Goal: Task Accomplishment & Management: Complete application form

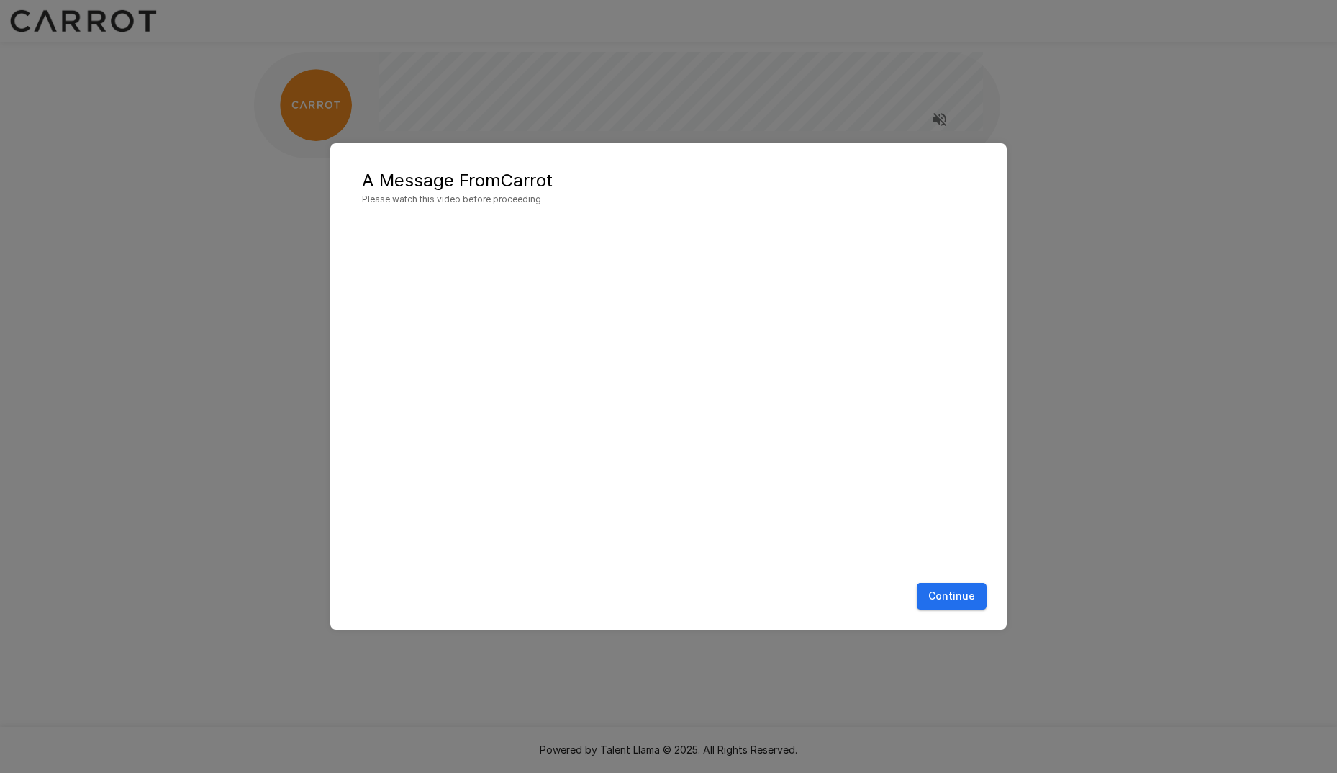
click at [967, 592] on button "Continue" at bounding box center [952, 596] width 70 height 27
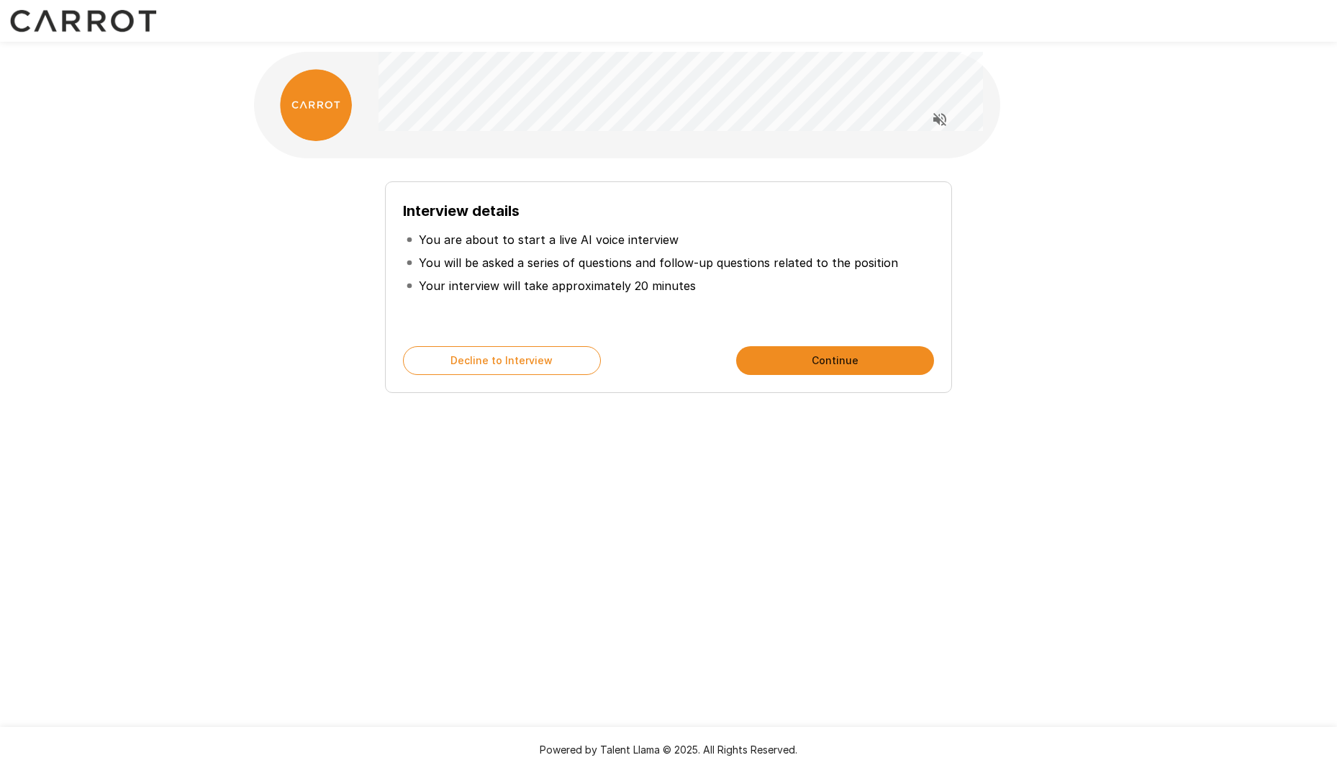
click at [847, 360] on button "Continue" at bounding box center [835, 360] width 198 height 29
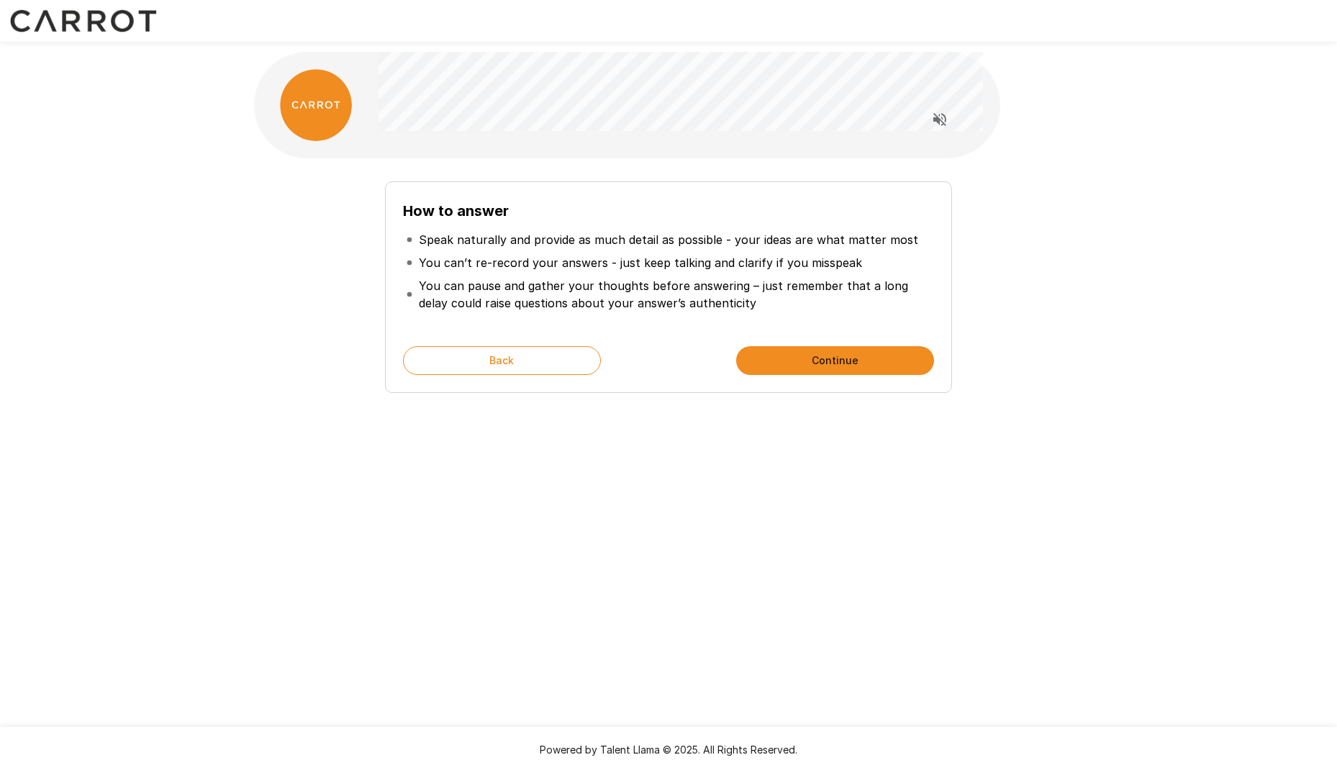
click at [827, 365] on button "Continue" at bounding box center [835, 360] width 198 height 29
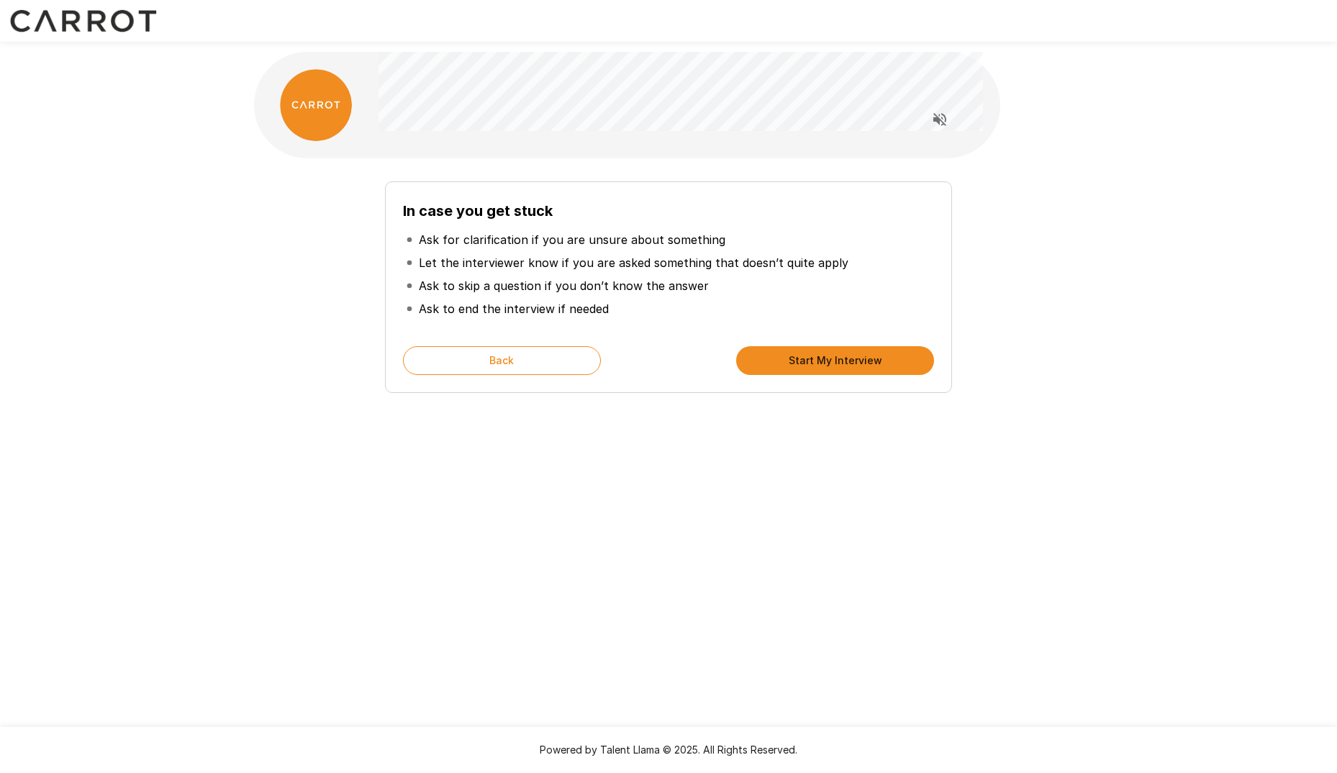
click at [824, 355] on button "Start My Interview" at bounding box center [835, 360] width 198 height 29
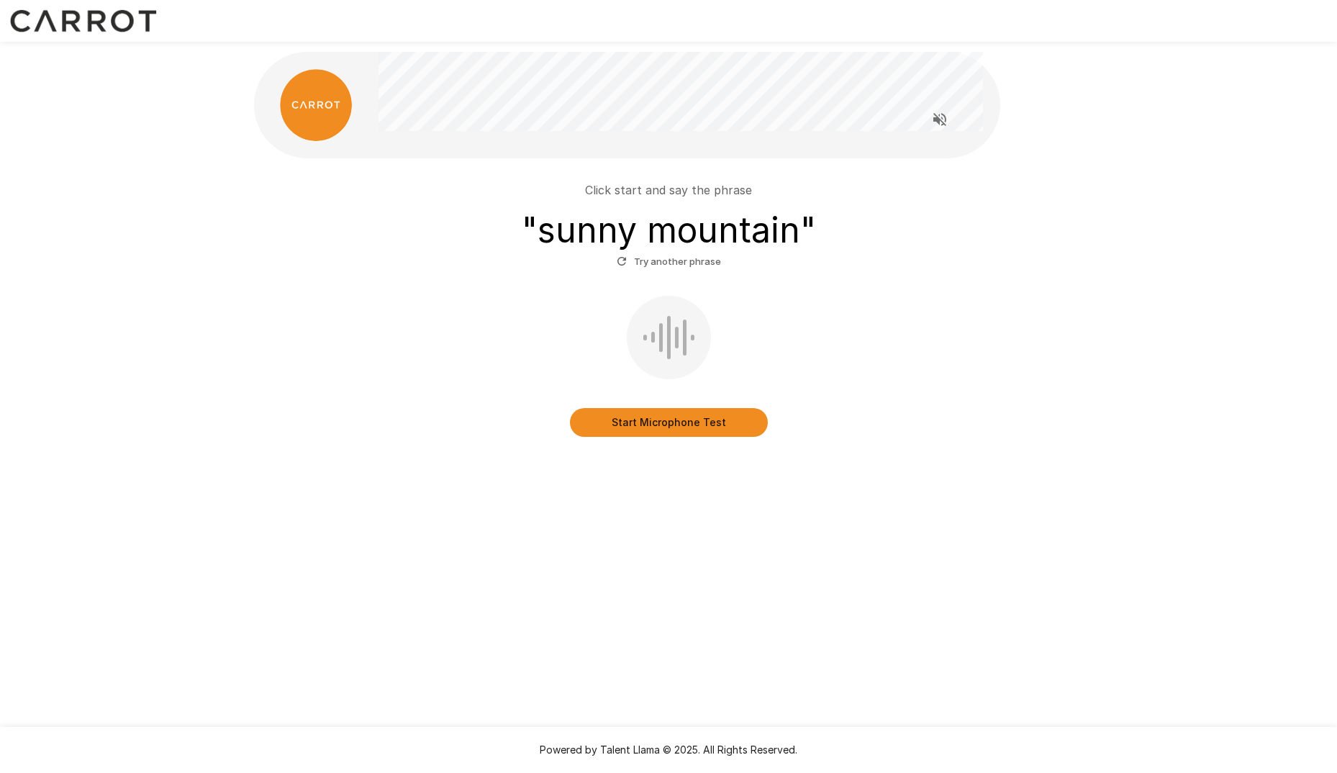
click at [651, 423] on button "Start Microphone Test" at bounding box center [669, 422] width 198 height 29
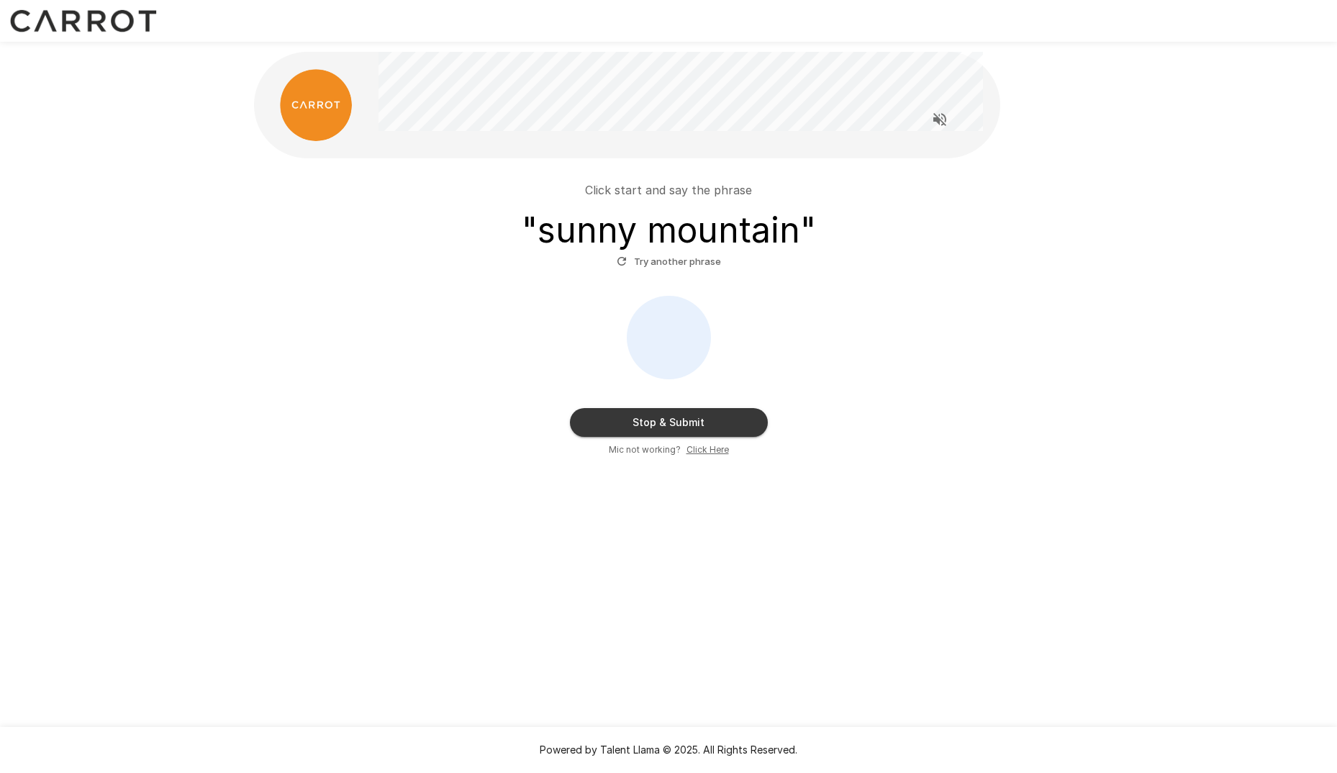
click at [710, 422] on button "Stop & Submit" at bounding box center [669, 422] width 198 height 29
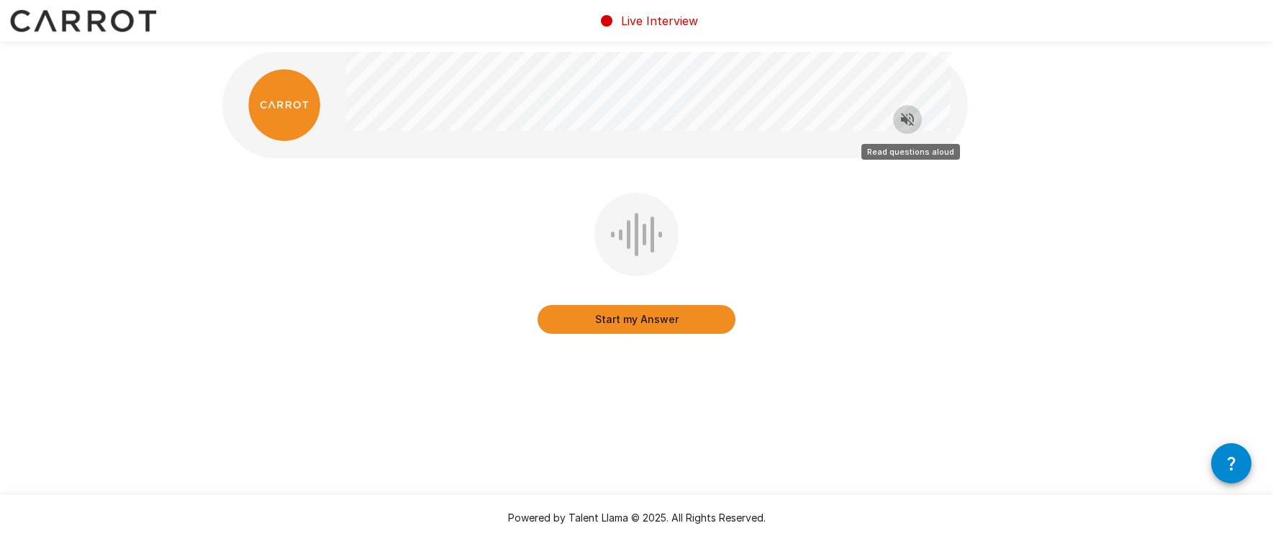
click at [904, 121] on icon "Read questions aloud" at bounding box center [907, 119] width 13 height 13
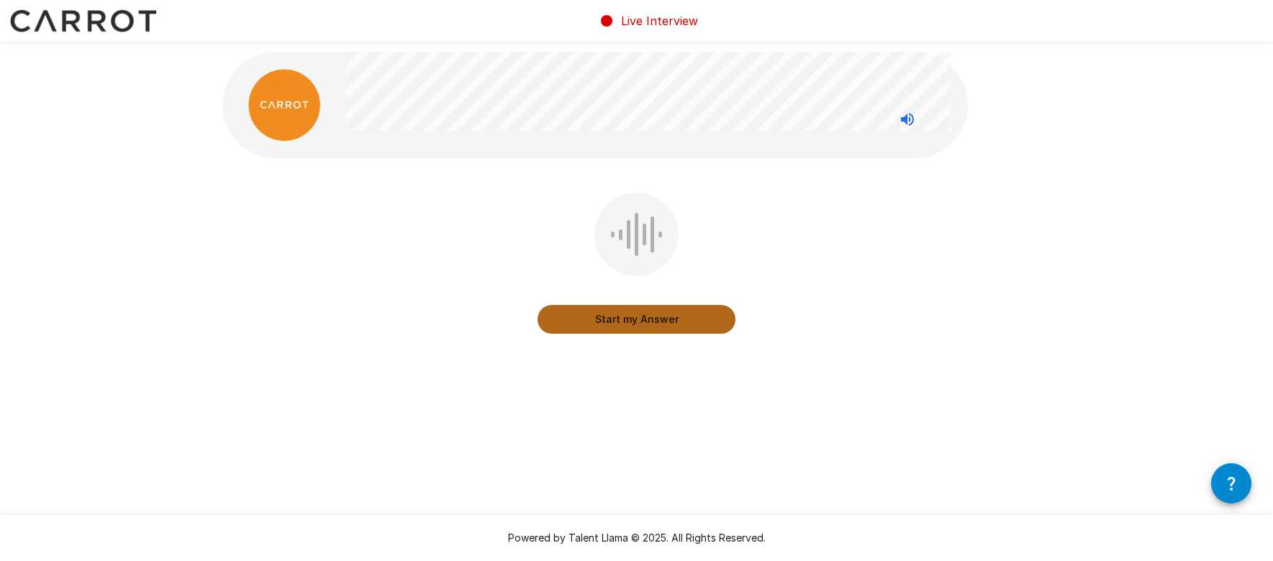
click at [615, 325] on button "Start my Answer" at bounding box center [637, 319] width 198 height 29
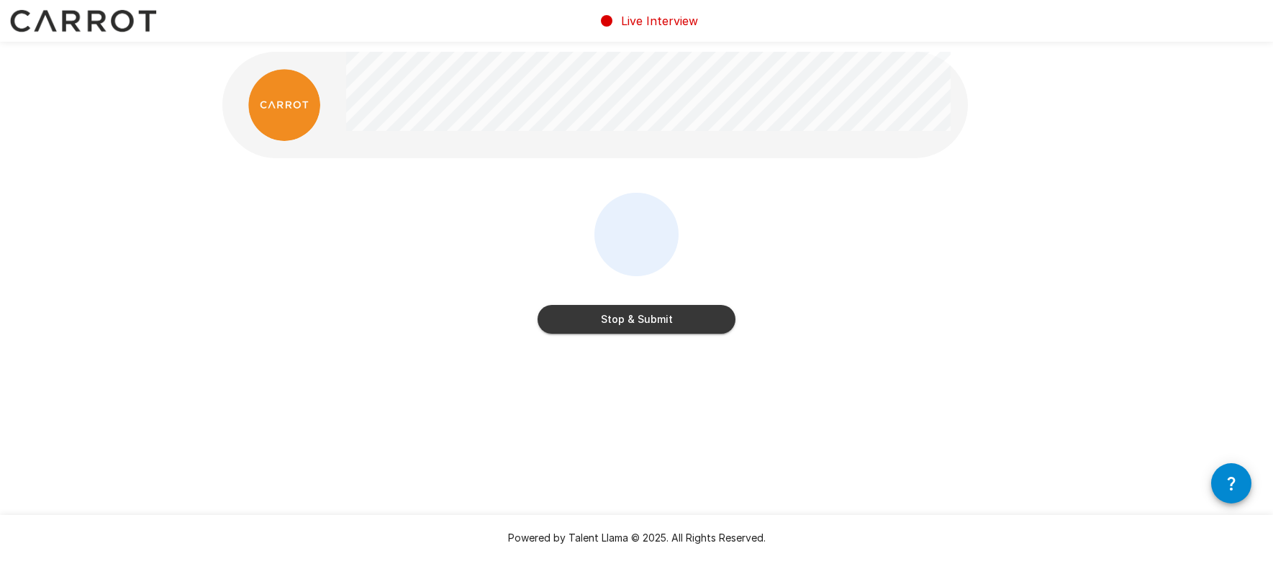
click at [626, 325] on button "Stop & Submit" at bounding box center [637, 319] width 198 height 29
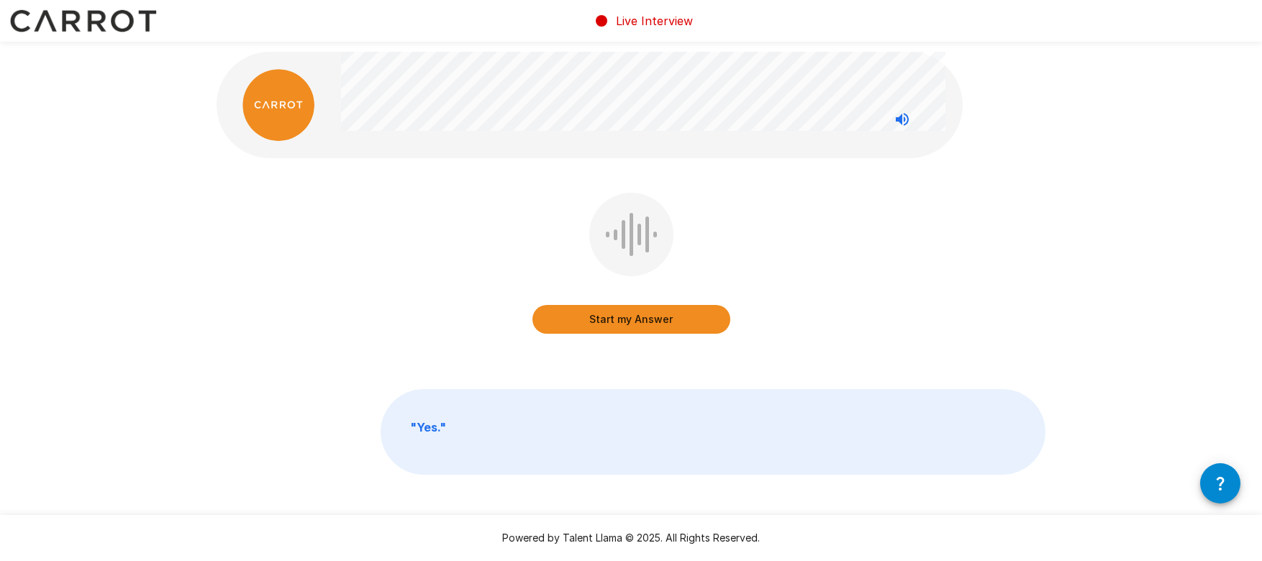
click at [610, 314] on button "Start my Answer" at bounding box center [632, 319] width 198 height 29
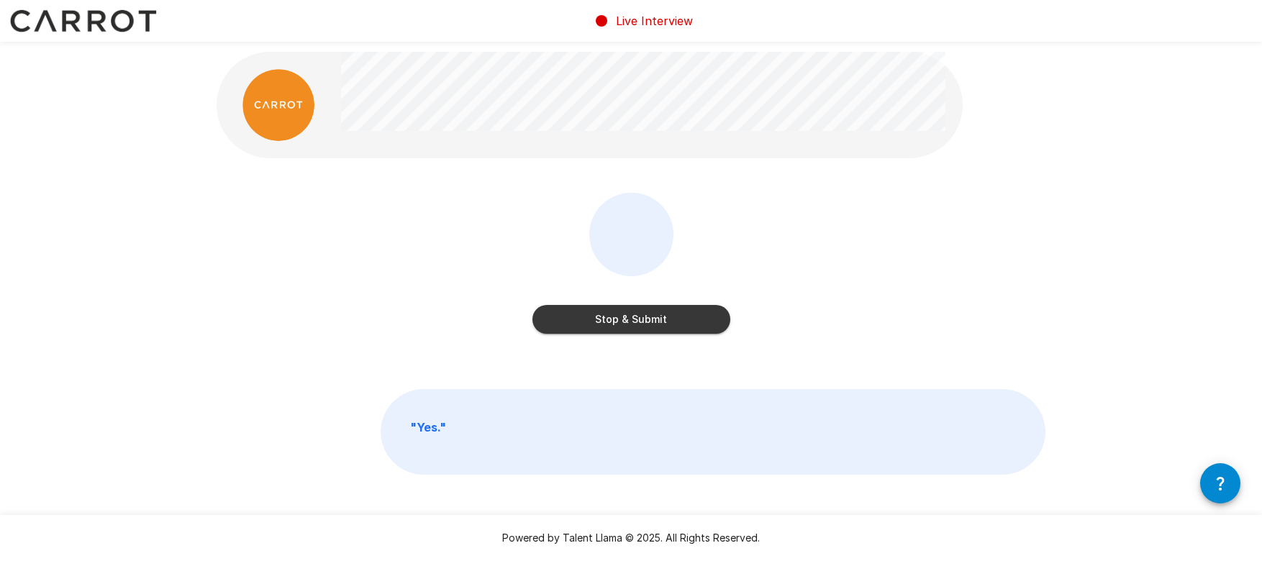
click at [643, 322] on button "Stop & Submit" at bounding box center [632, 319] width 198 height 29
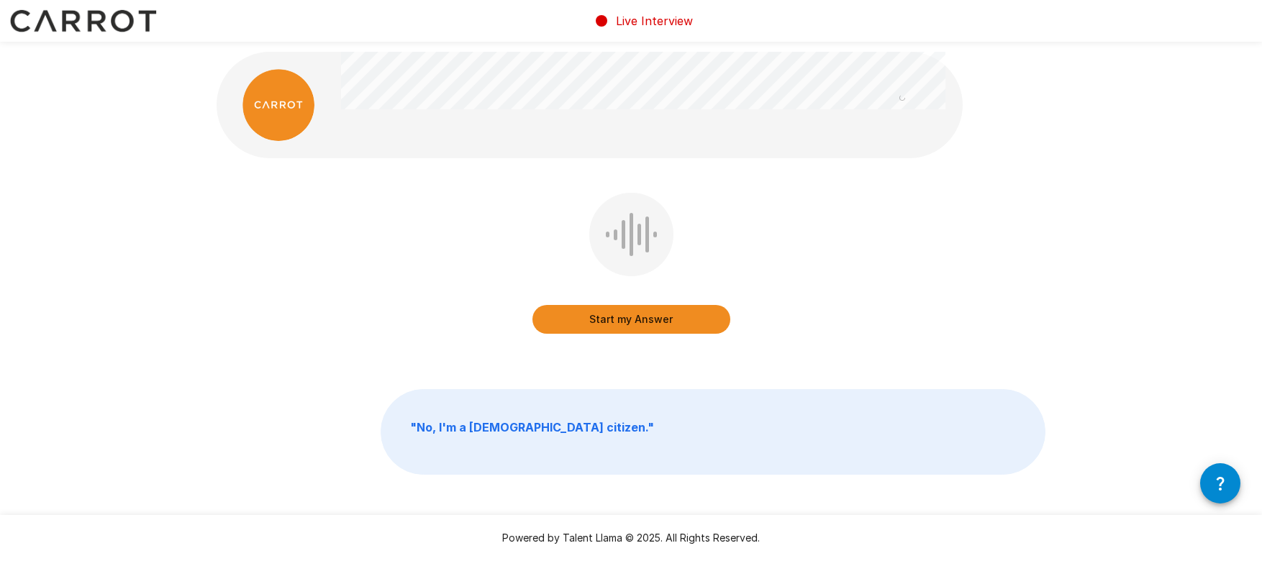
click at [622, 321] on button "Start my Answer" at bounding box center [632, 319] width 198 height 29
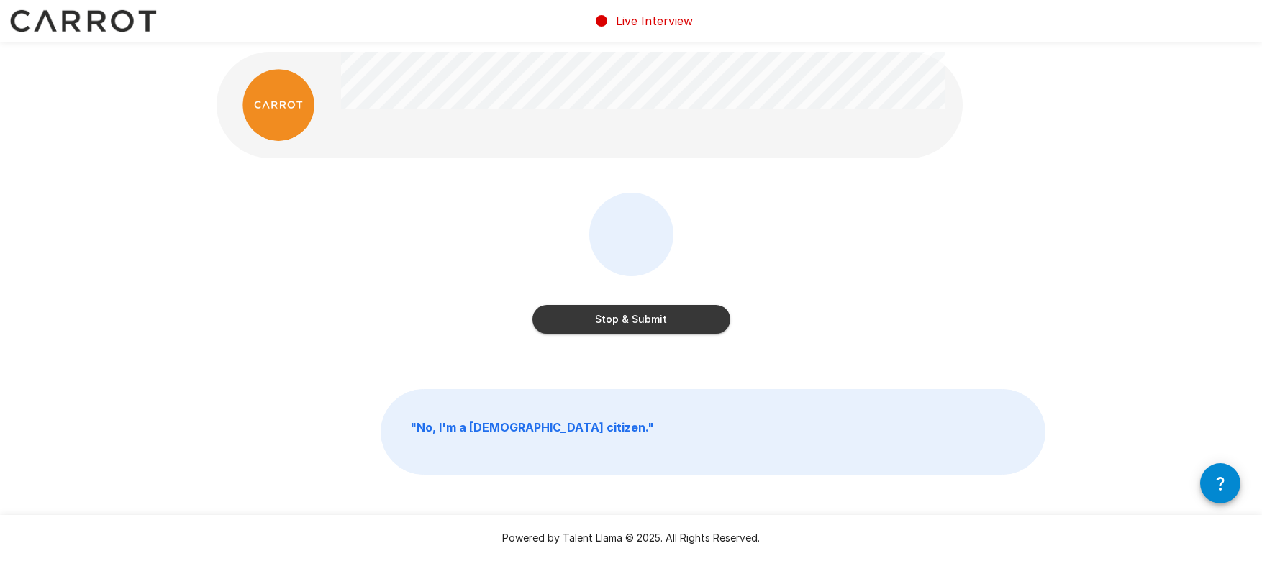
click at [656, 318] on button "Stop & Submit" at bounding box center [632, 319] width 198 height 29
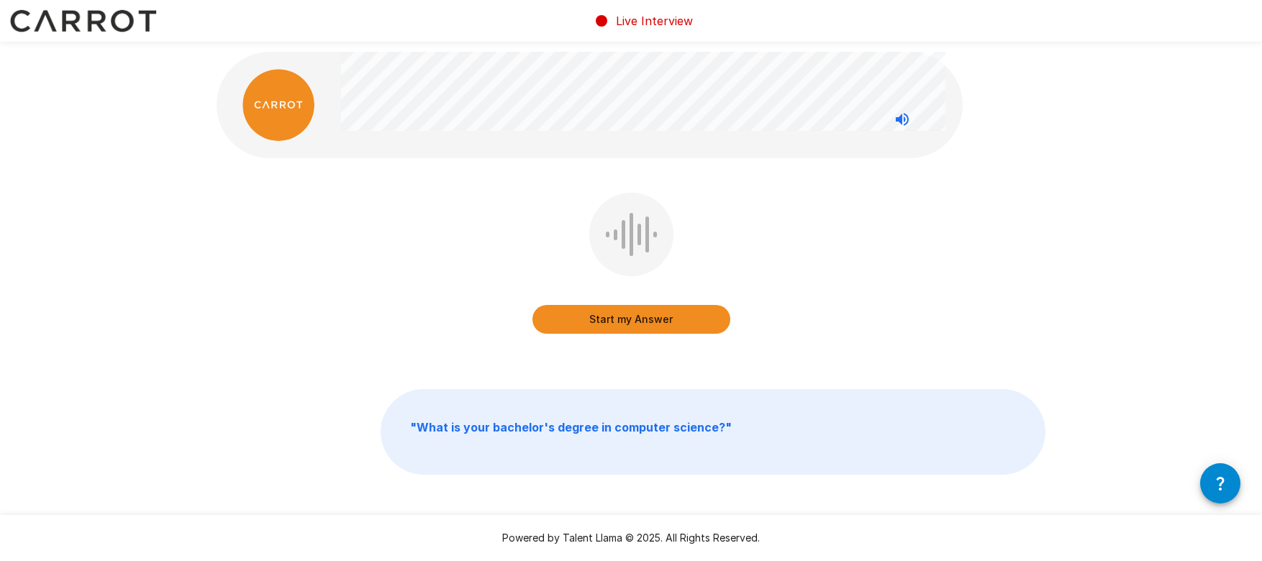
click at [620, 319] on button "Start my Answer" at bounding box center [632, 319] width 198 height 29
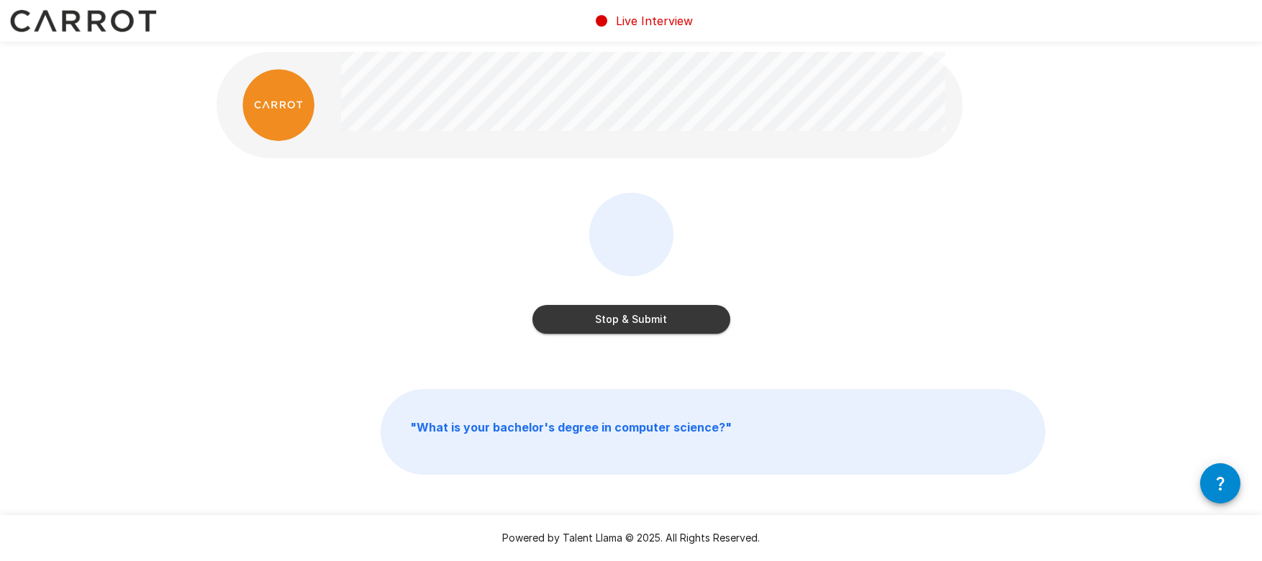
click at [638, 321] on button "Stop & Submit" at bounding box center [632, 319] width 198 height 29
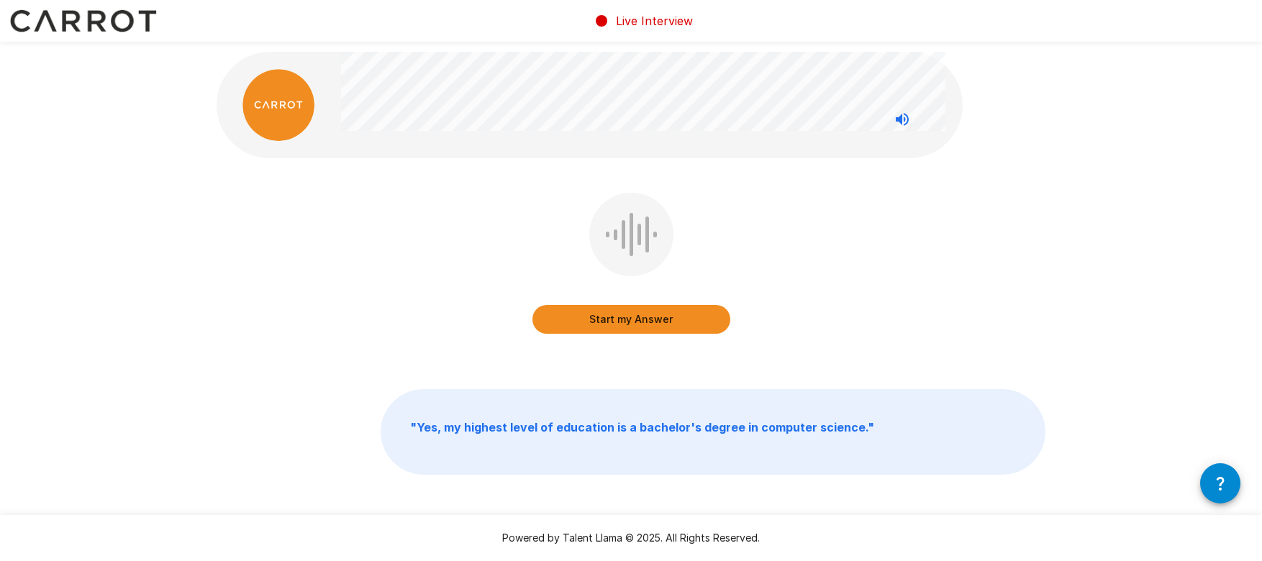
click at [621, 320] on button "Start my Answer" at bounding box center [632, 319] width 198 height 29
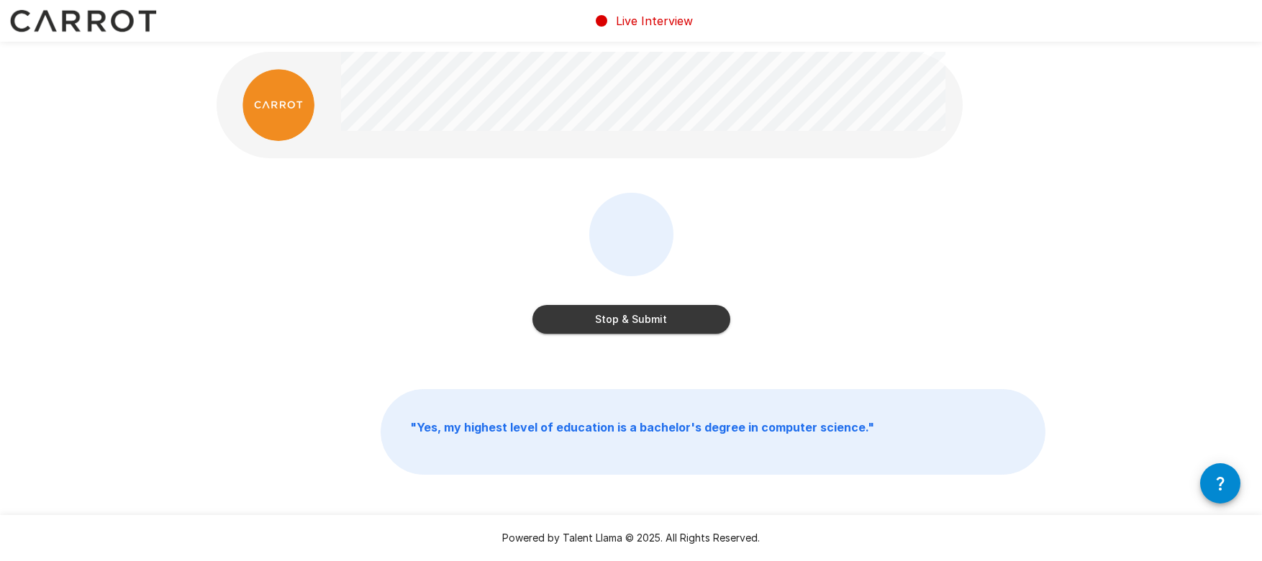
click at [628, 320] on button "Stop & Submit" at bounding box center [632, 319] width 198 height 29
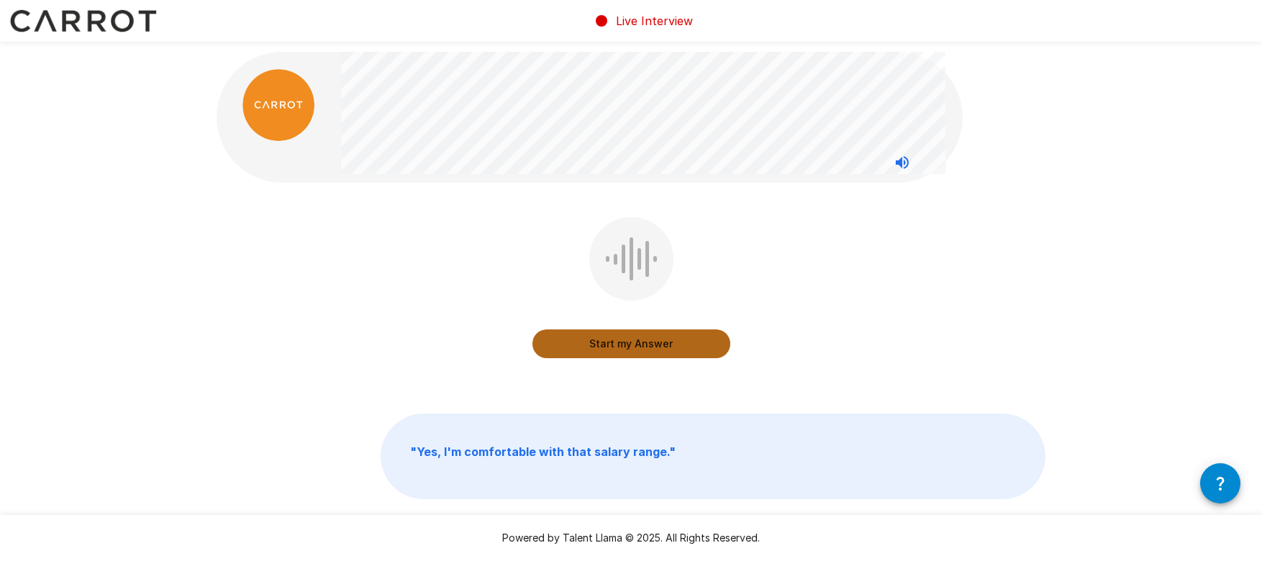
click at [620, 345] on button "Start my Answer" at bounding box center [632, 344] width 198 height 29
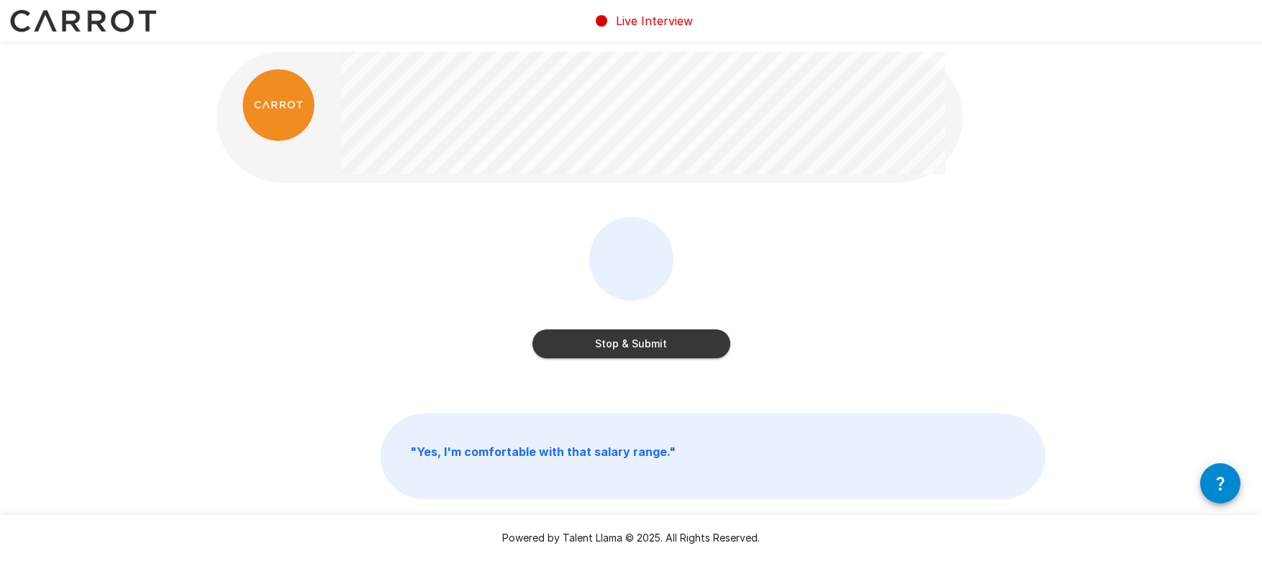
click at [640, 340] on button "Stop & Submit" at bounding box center [632, 344] width 198 height 29
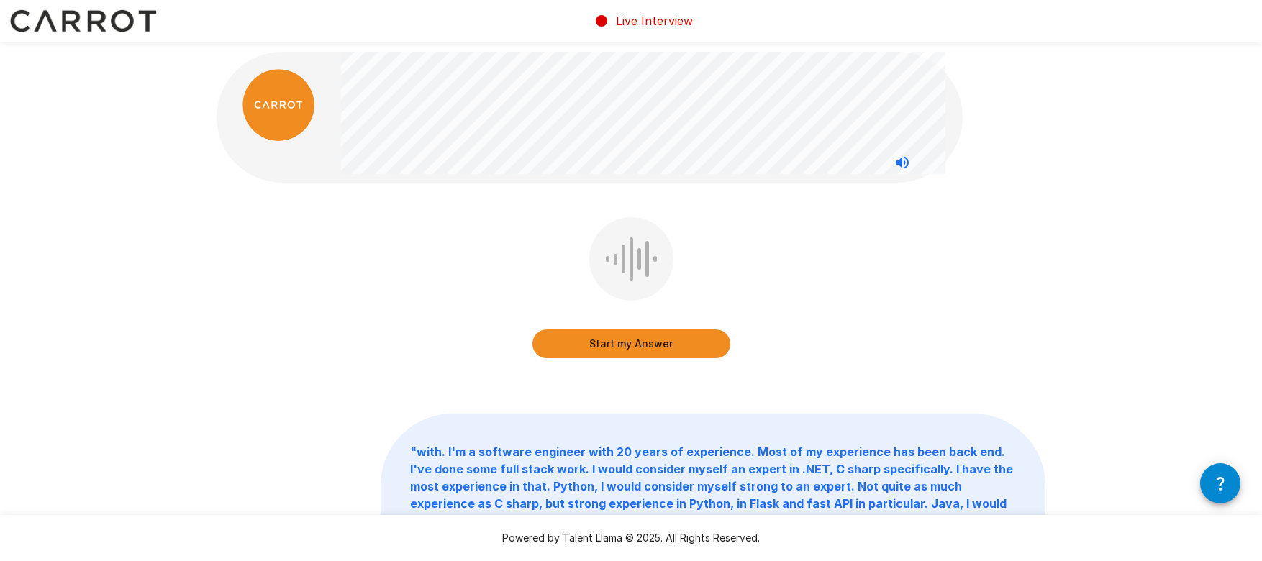
click at [622, 343] on button "Start my Answer" at bounding box center [632, 344] width 198 height 29
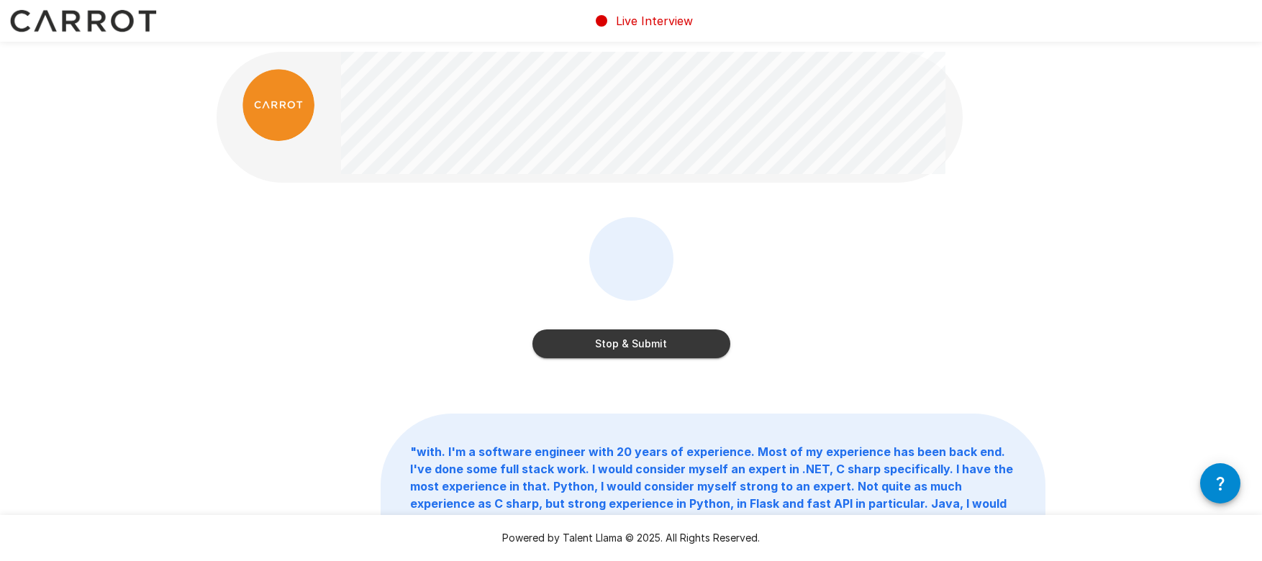
click at [657, 341] on button "Stop & Submit" at bounding box center [632, 344] width 198 height 29
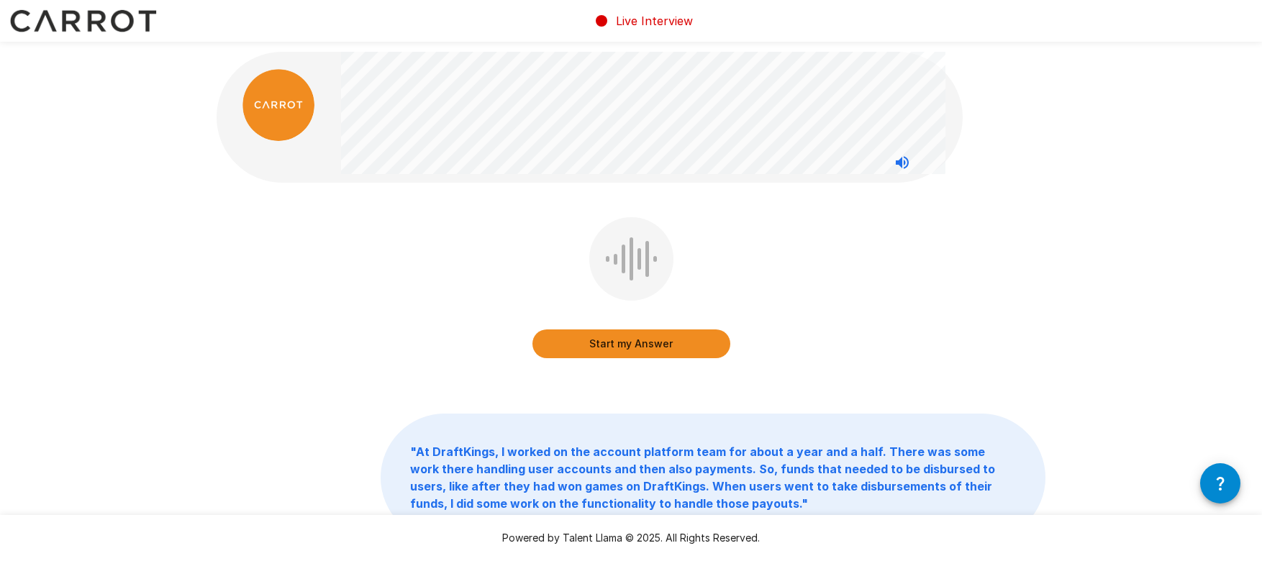
click at [622, 345] on button "Start my Answer" at bounding box center [632, 344] width 198 height 29
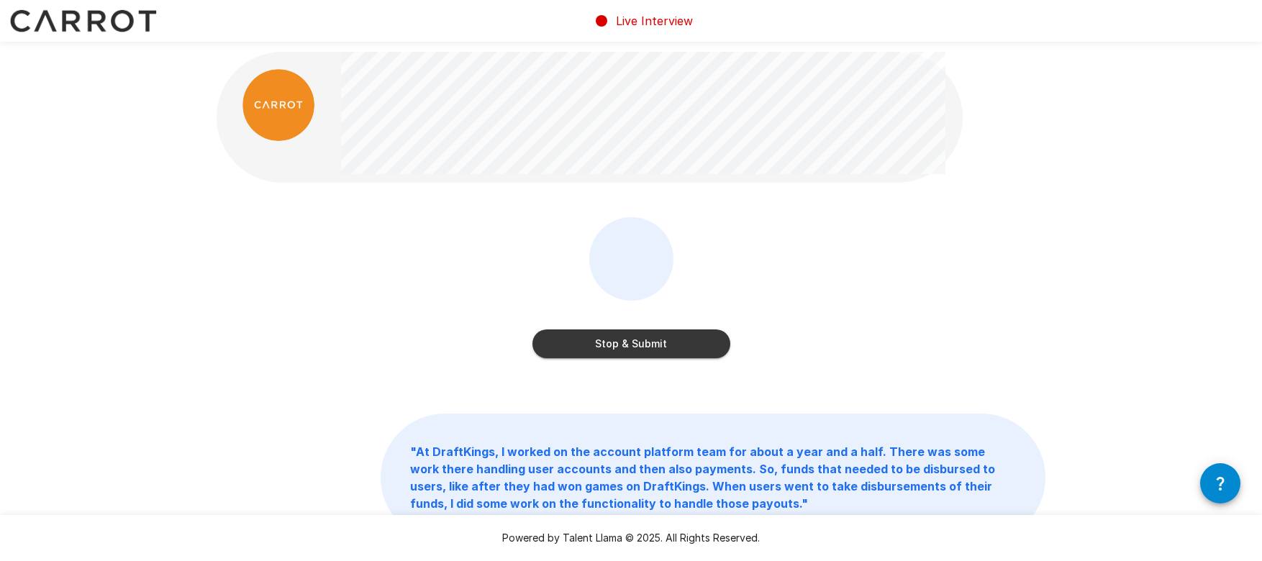
click at [636, 350] on button "Stop & Submit" at bounding box center [632, 344] width 198 height 29
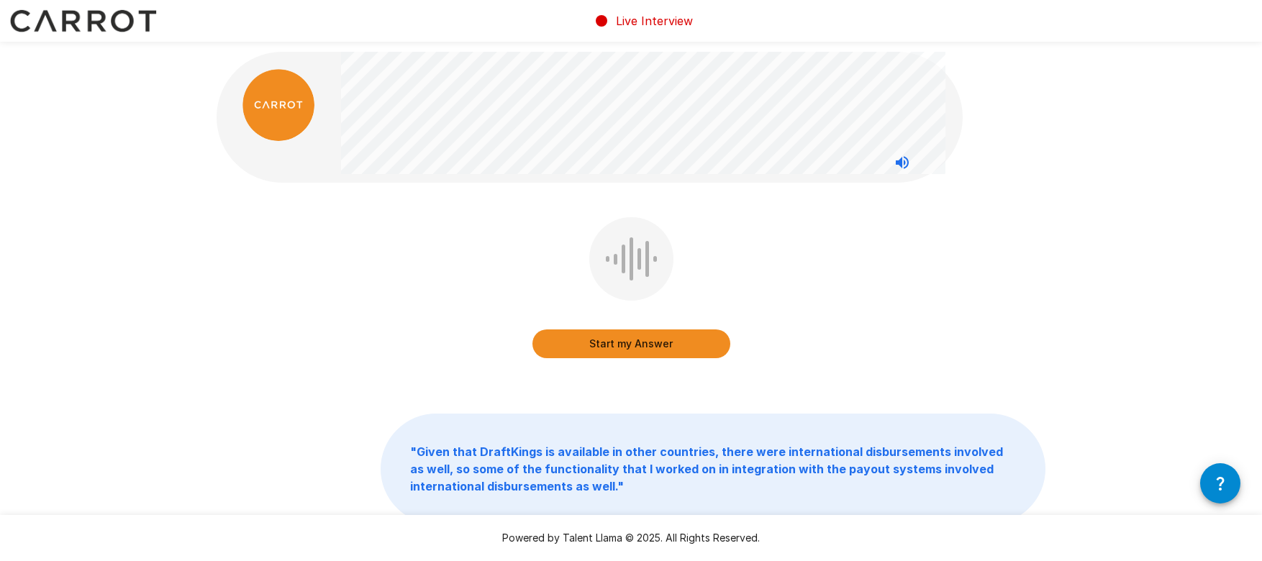
click at [629, 344] on button "Start my Answer" at bounding box center [632, 344] width 198 height 29
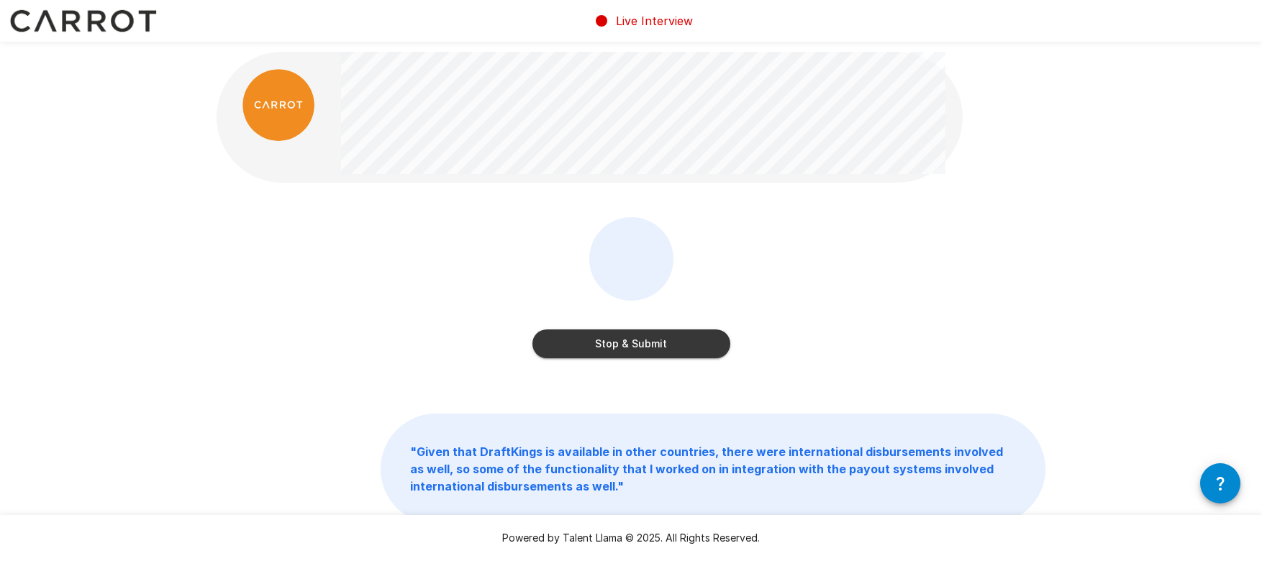
click at [627, 346] on button "Stop & Submit" at bounding box center [632, 344] width 198 height 29
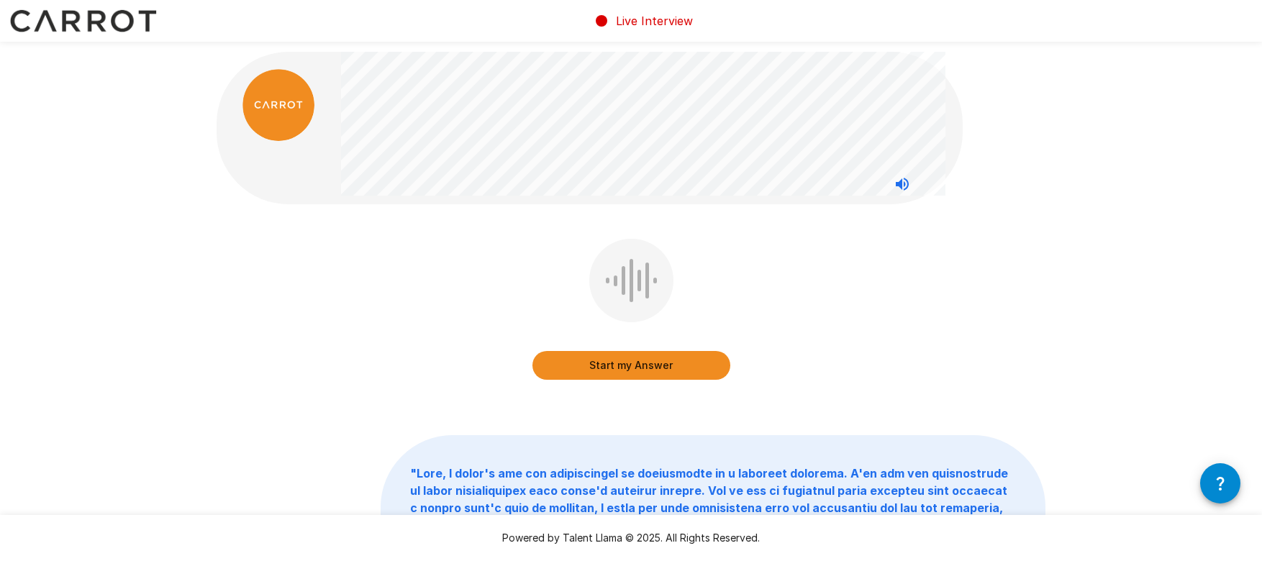
click at [620, 368] on button "Start my Answer" at bounding box center [632, 365] width 198 height 29
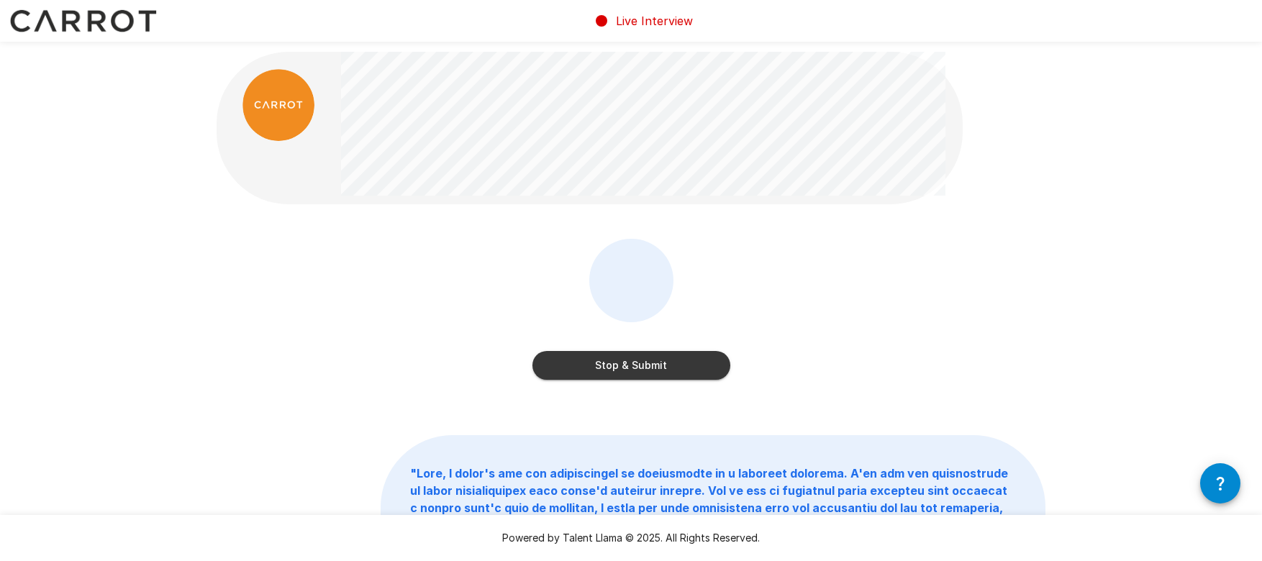
click at [623, 370] on button "Stop & Submit" at bounding box center [632, 365] width 198 height 29
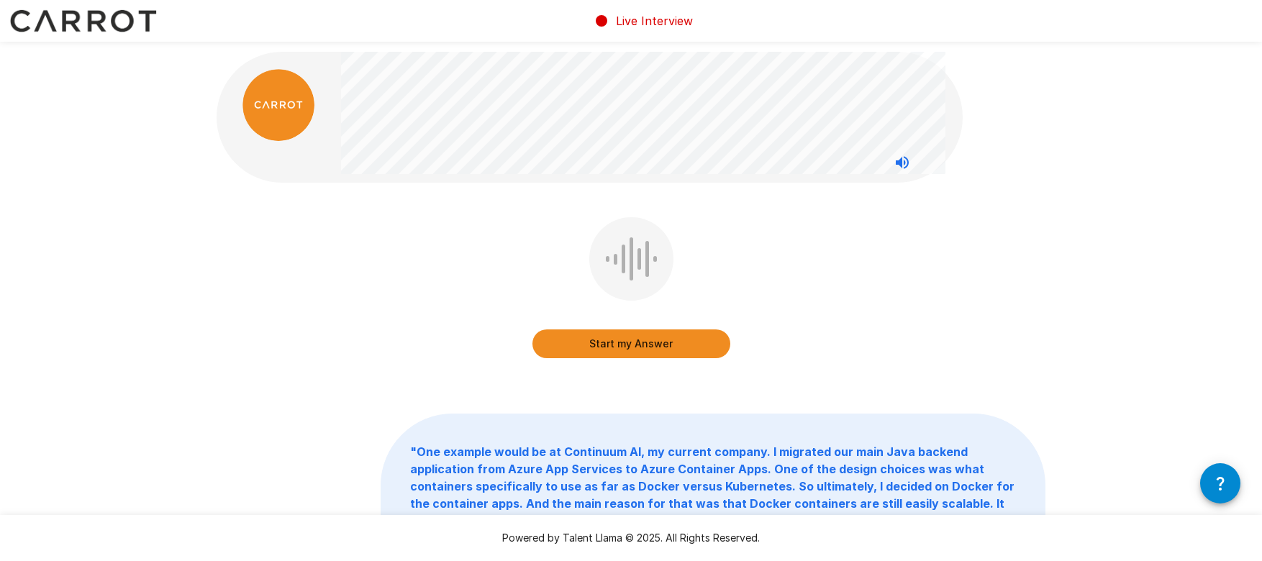
click at [627, 344] on button "Start my Answer" at bounding box center [632, 344] width 198 height 29
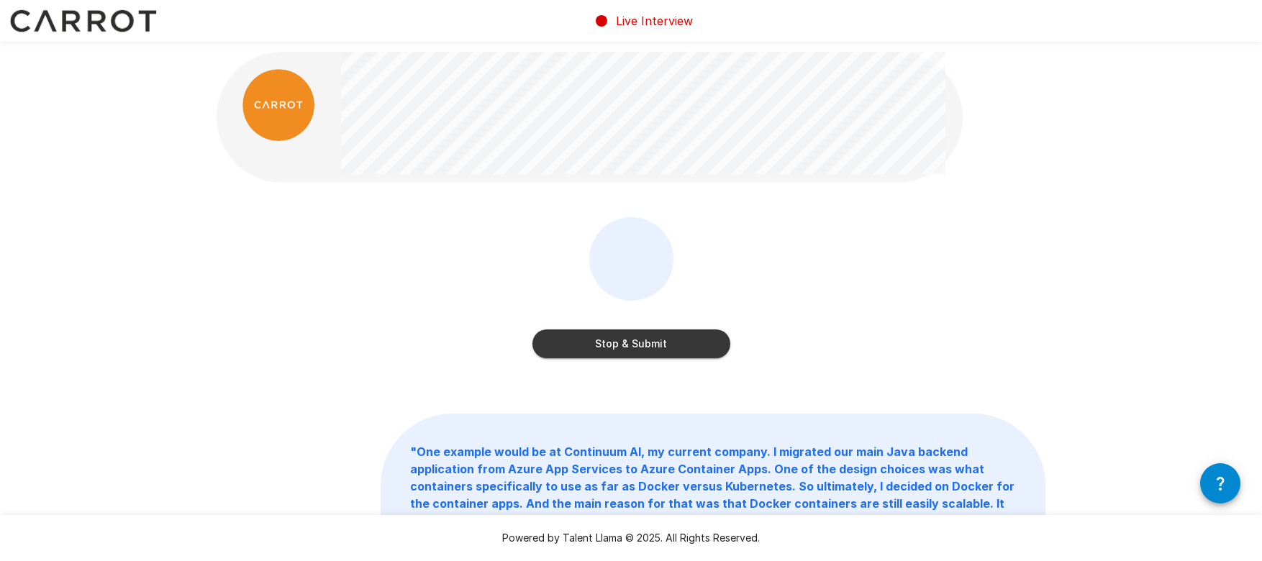
click at [617, 344] on button "Stop & Submit" at bounding box center [632, 344] width 198 height 29
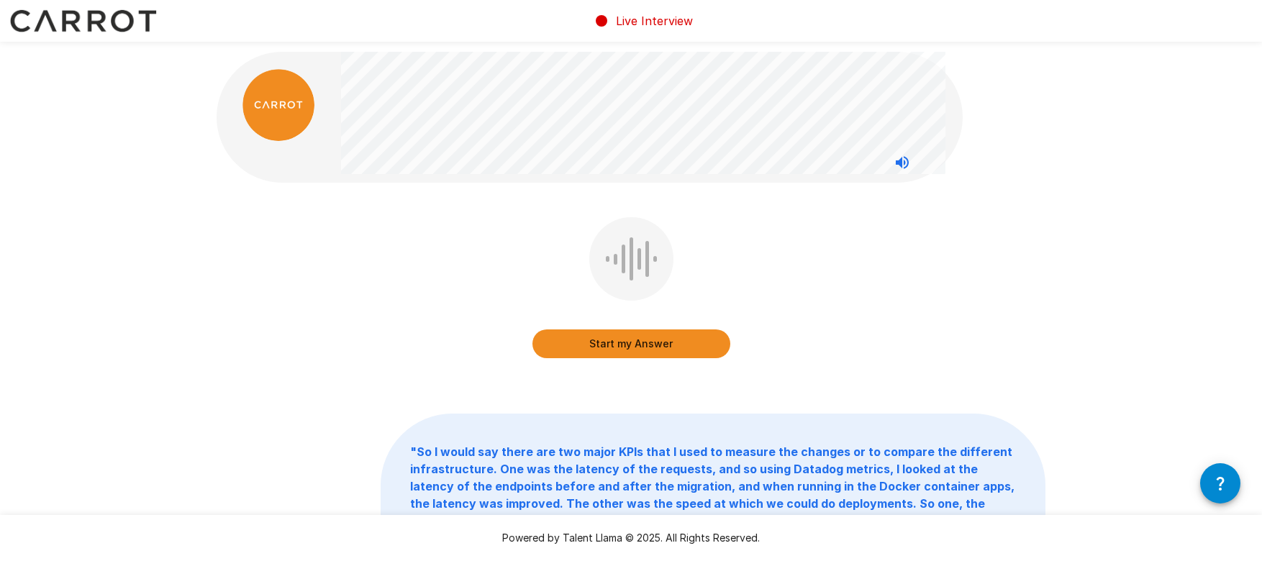
click at [631, 346] on button "Start my Answer" at bounding box center [632, 344] width 198 height 29
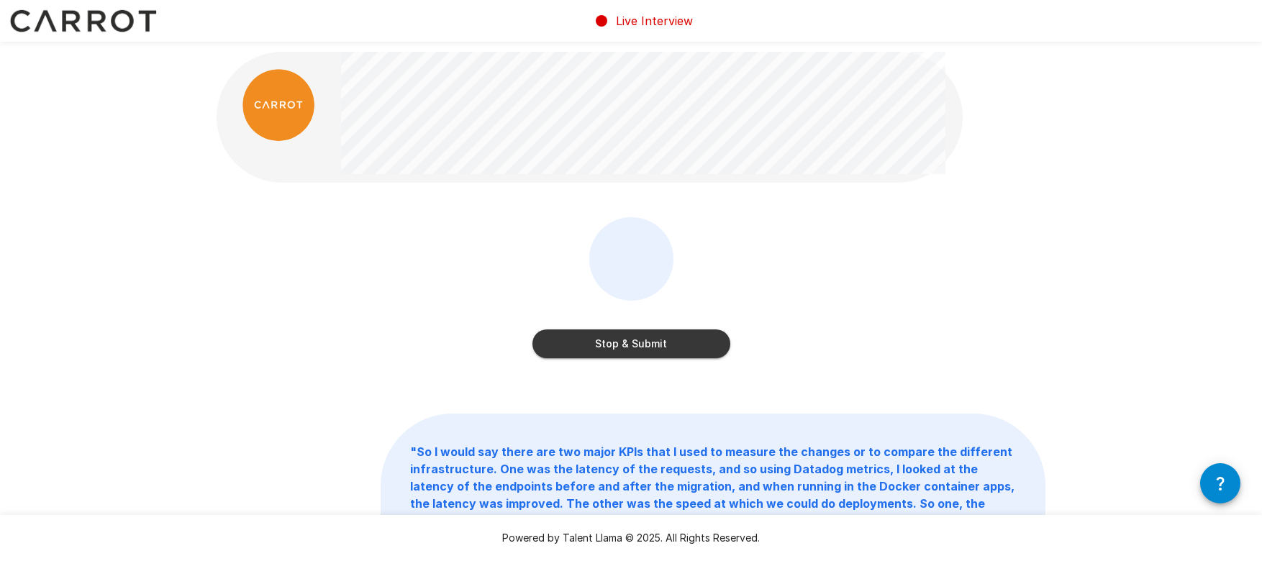
click at [631, 350] on button "Stop & Submit" at bounding box center [632, 344] width 198 height 29
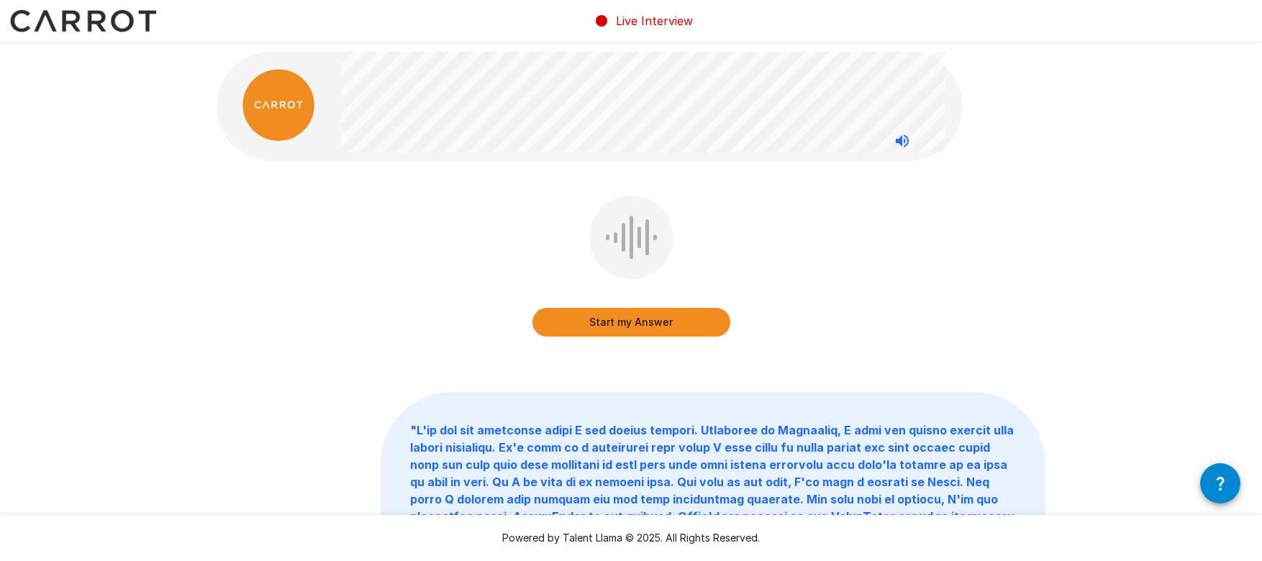
click at [610, 325] on button "Start my Answer" at bounding box center [632, 322] width 198 height 29
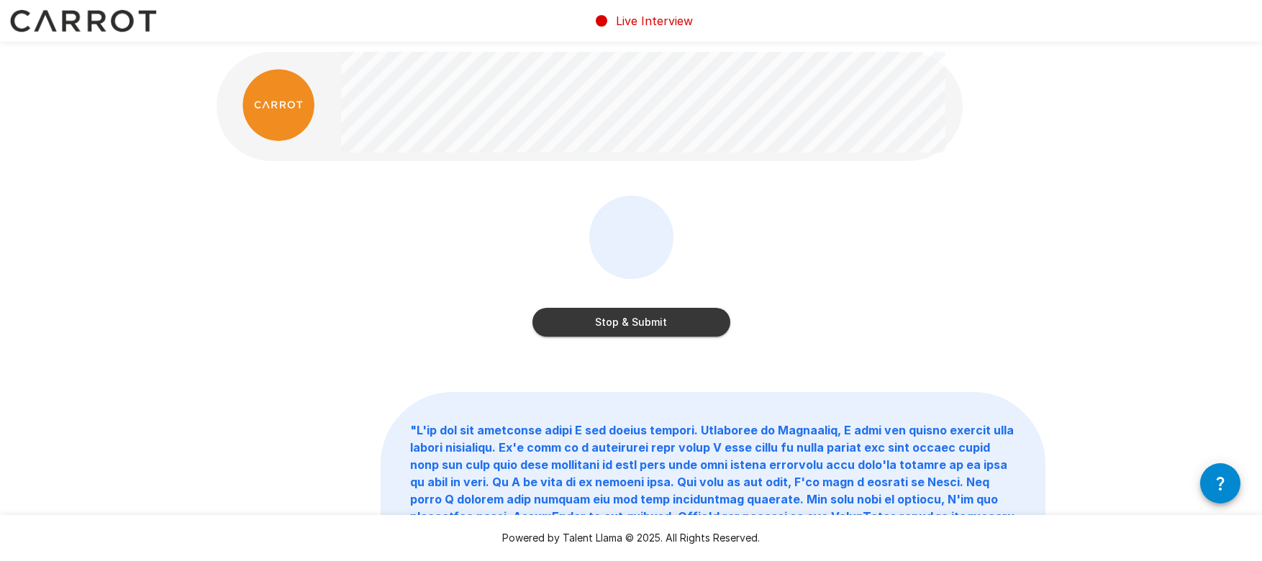
click at [647, 323] on button "Stop & Submit" at bounding box center [632, 322] width 198 height 29
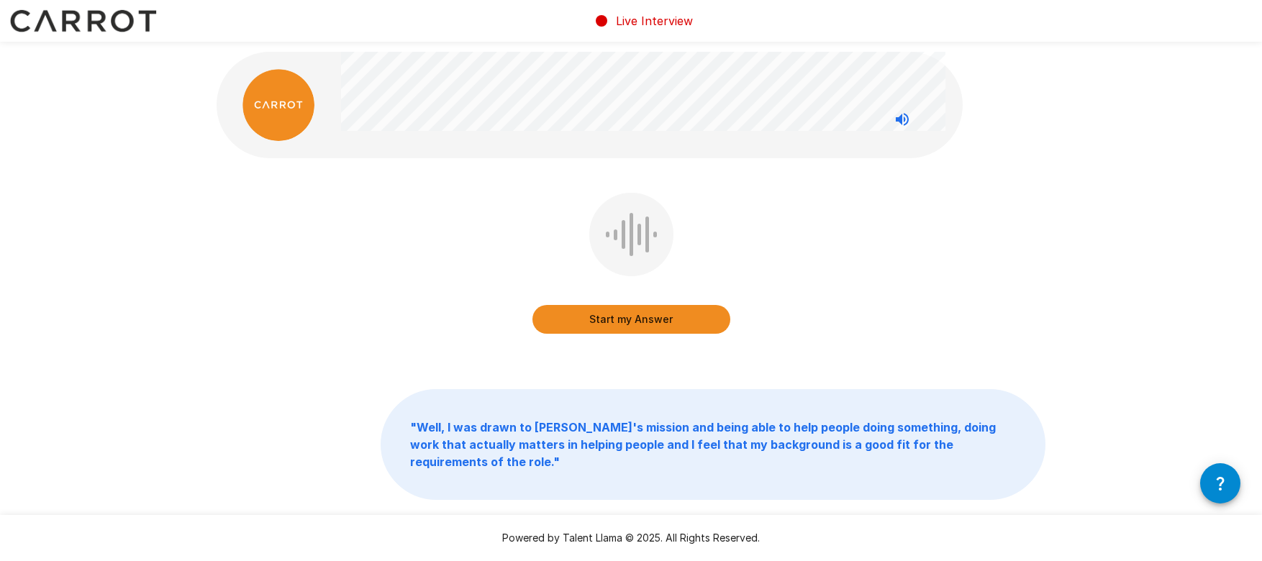
click at [638, 323] on button "Start my Answer" at bounding box center [632, 319] width 198 height 29
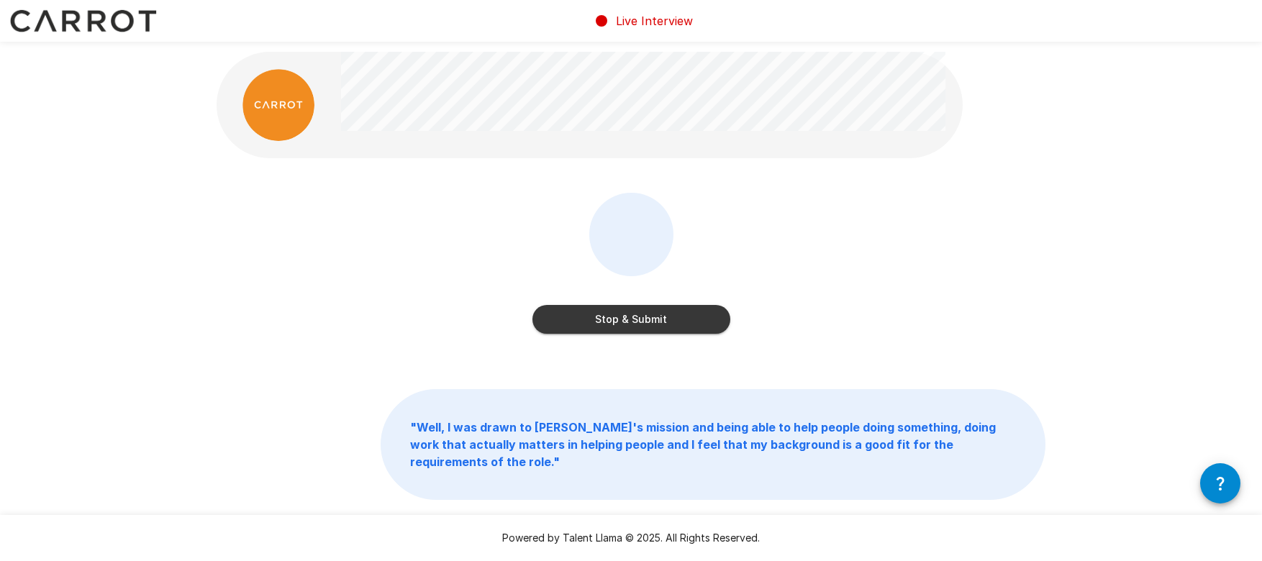
click at [656, 321] on button "Stop & Submit" at bounding box center [632, 319] width 198 height 29
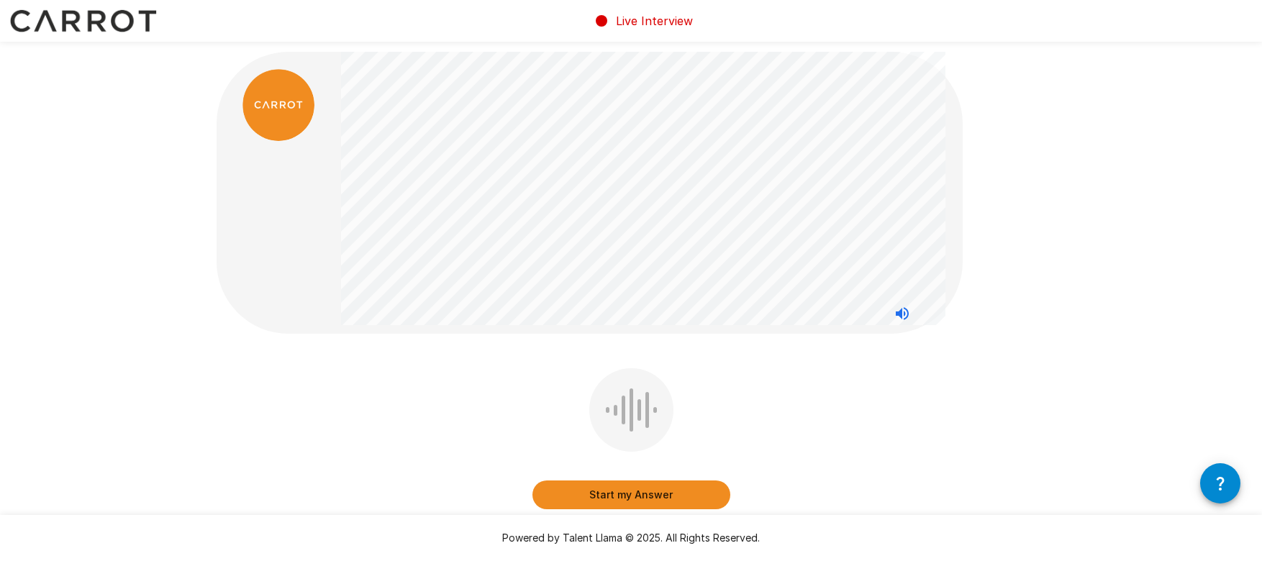
scroll to position [72, 0]
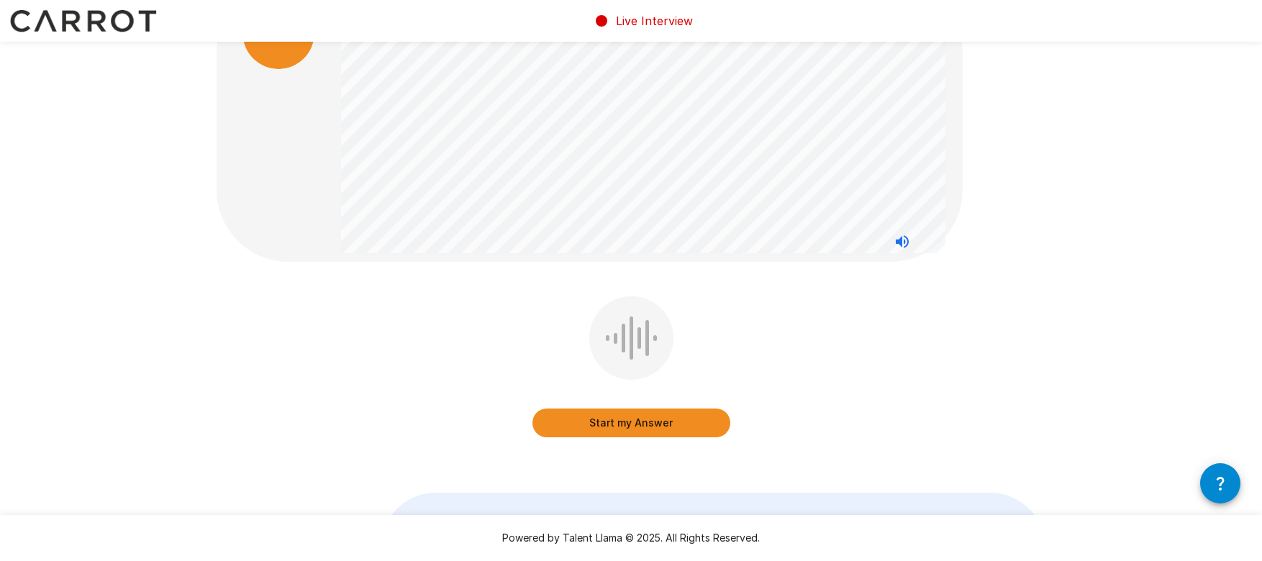
click at [640, 429] on button "Start my Answer" at bounding box center [632, 423] width 198 height 29
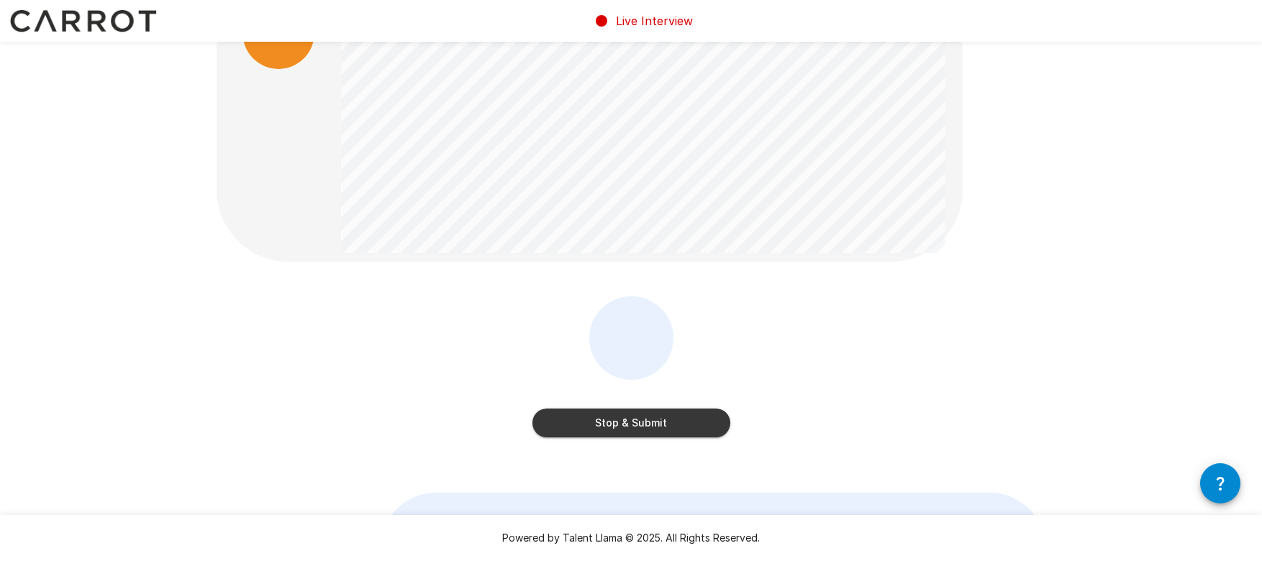
click at [643, 422] on button "Stop & Submit" at bounding box center [632, 423] width 198 height 29
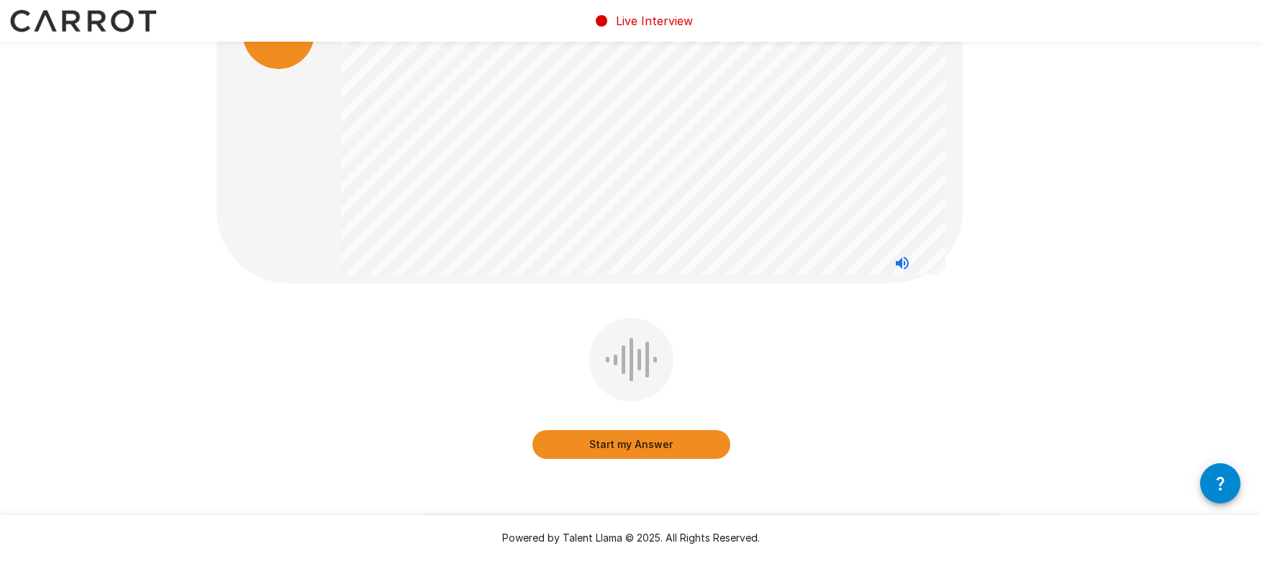
click at [617, 441] on button "Start my Answer" at bounding box center [632, 444] width 198 height 29
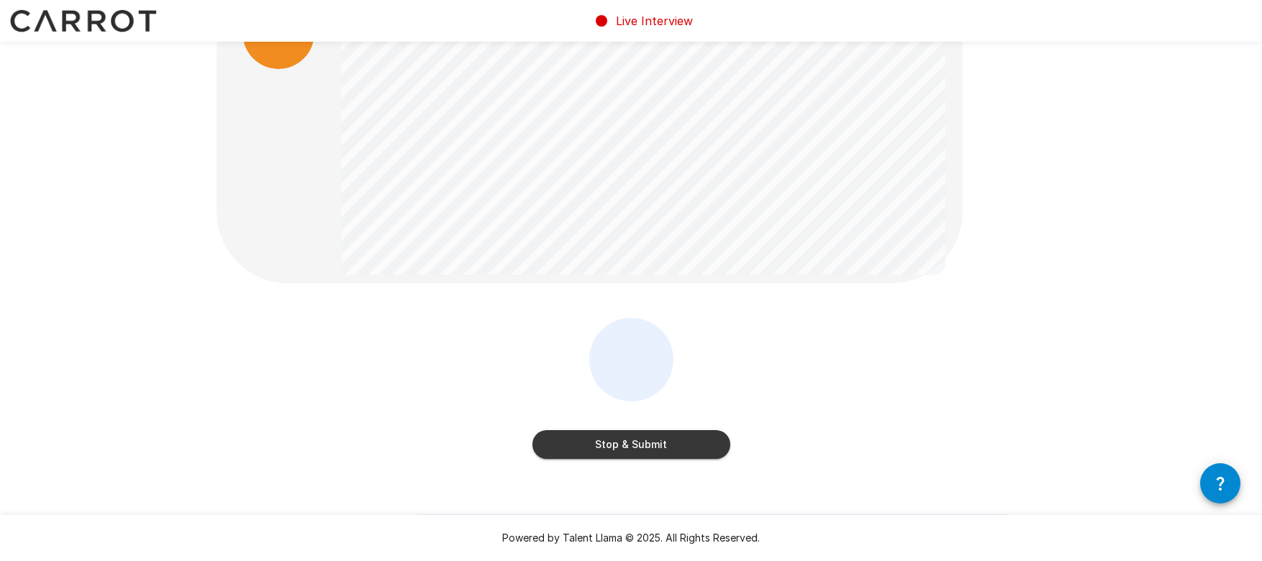
click at [640, 440] on button "Stop & Submit" at bounding box center [632, 444] width 198 height 29
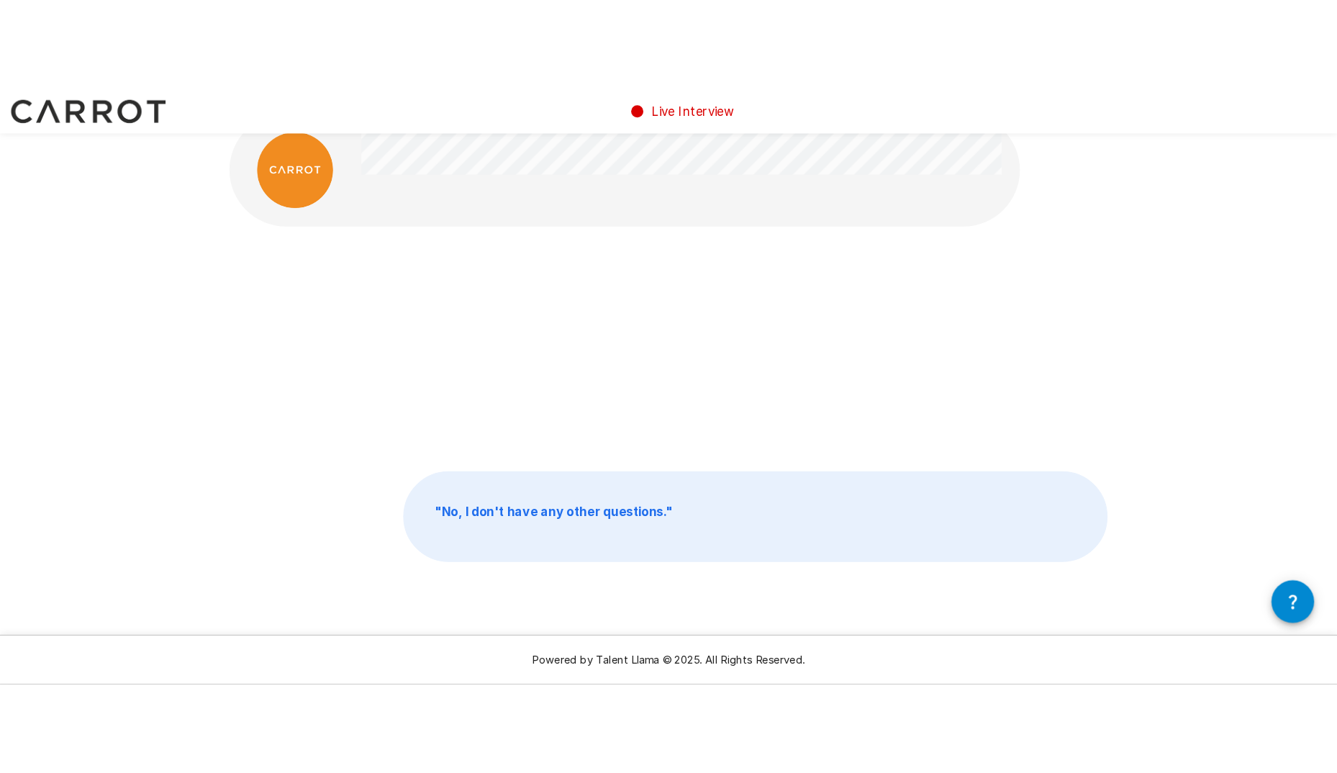
scroll to position [0, 0]
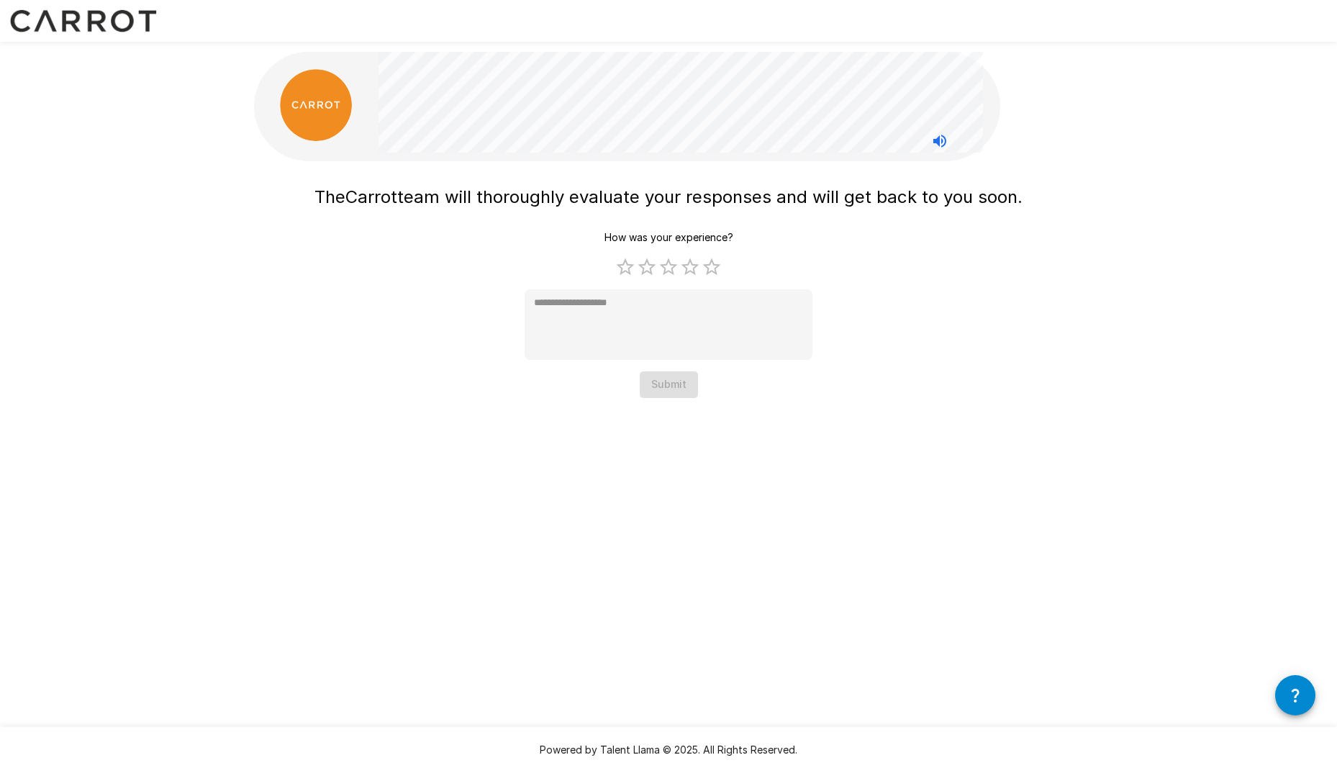
type textarea "*"
